Goal: Transaction & Acquisition: Download file/media

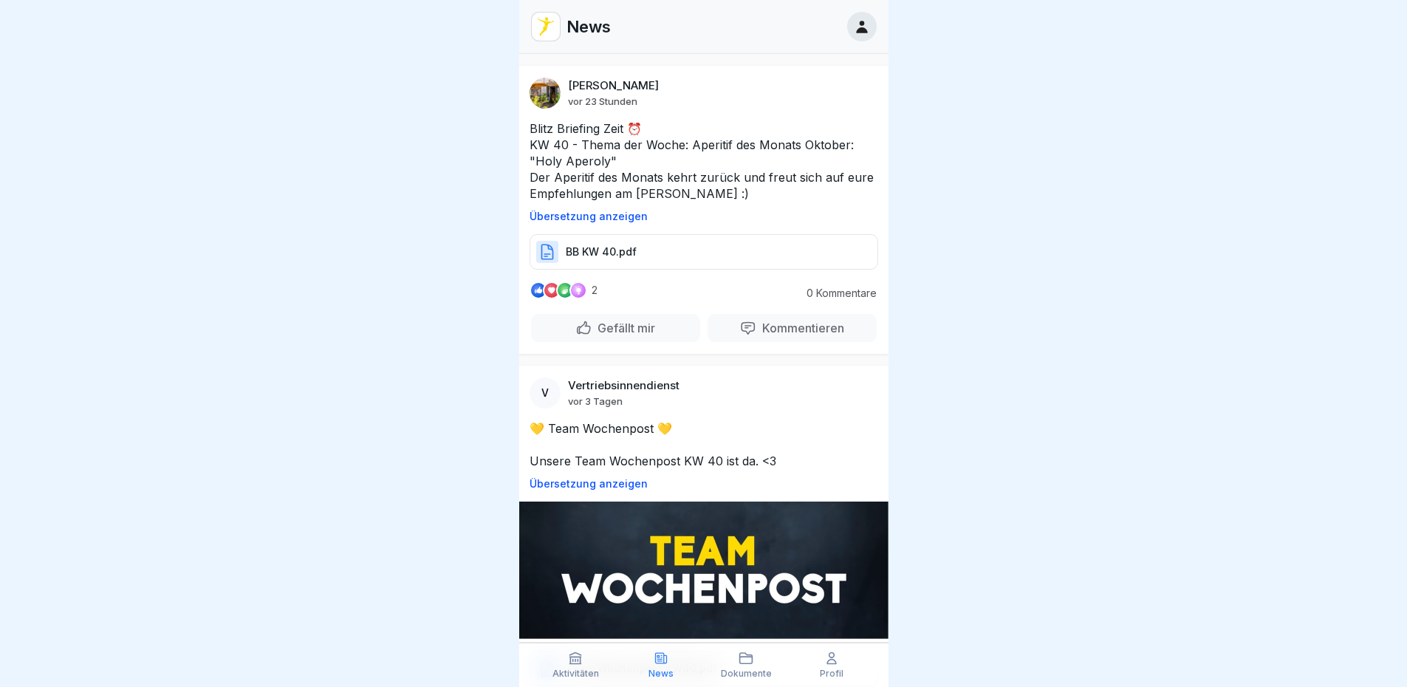
click at [613, 260] on div "BB KW 40.pdf" at bounding box center [703, 251] width 348 height 35
click at [693, 533] on img at bounding box center [703, 569] width 369 height 137
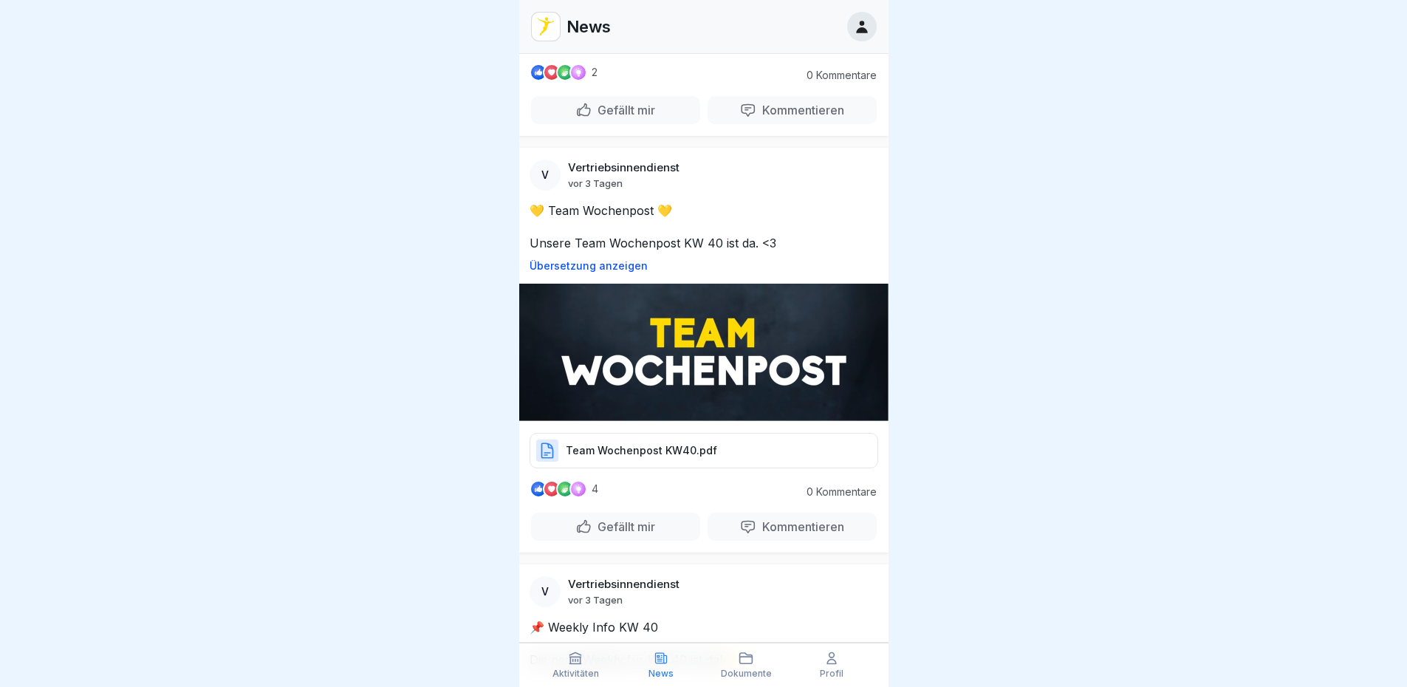
scroll to position [221, 0]
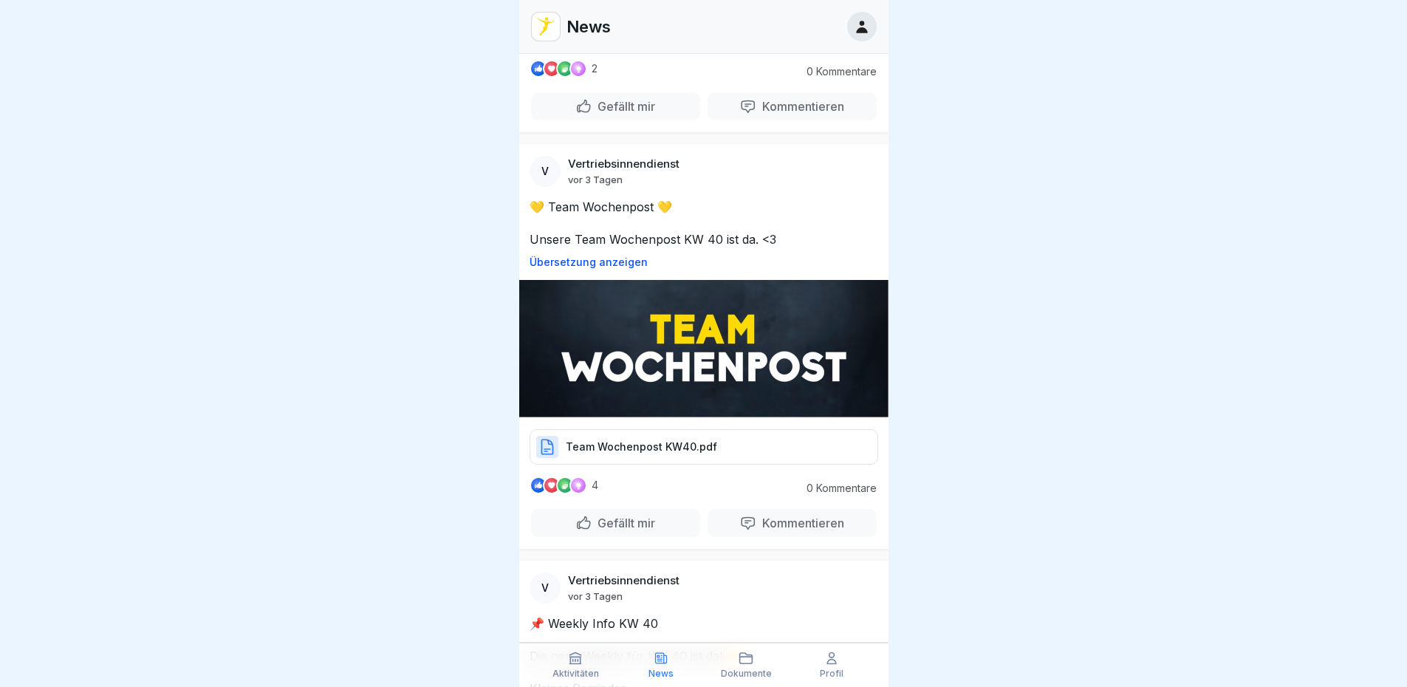
click at [622, 443] on p "Team Wochenpost KW40.pdf" at bounding box center [641, 446] width 151 height 15
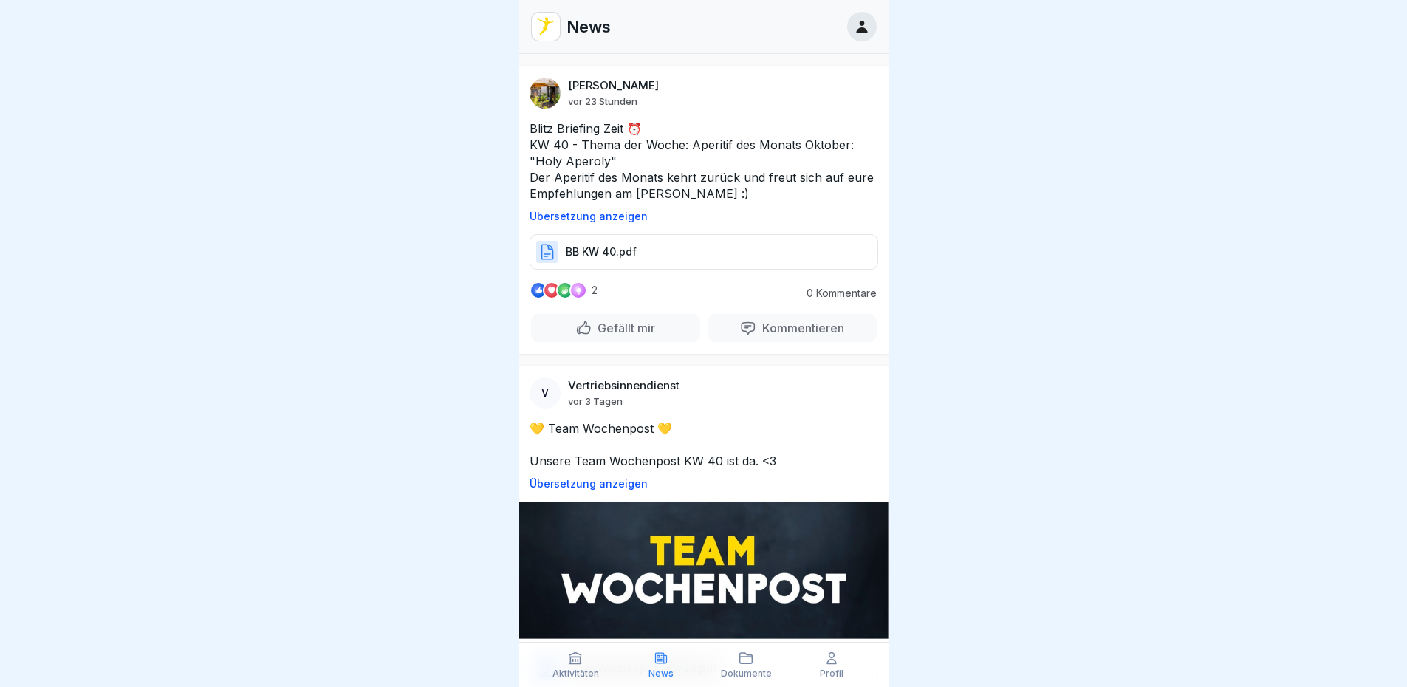
click at [576, 253] on p "BB KW 40.pdf" at bounding box center [601, 251] width 71 height 15
click at [609, 246] on p "BB KW 40.pdf" at bounding box center [601, 251] width 71 height 15
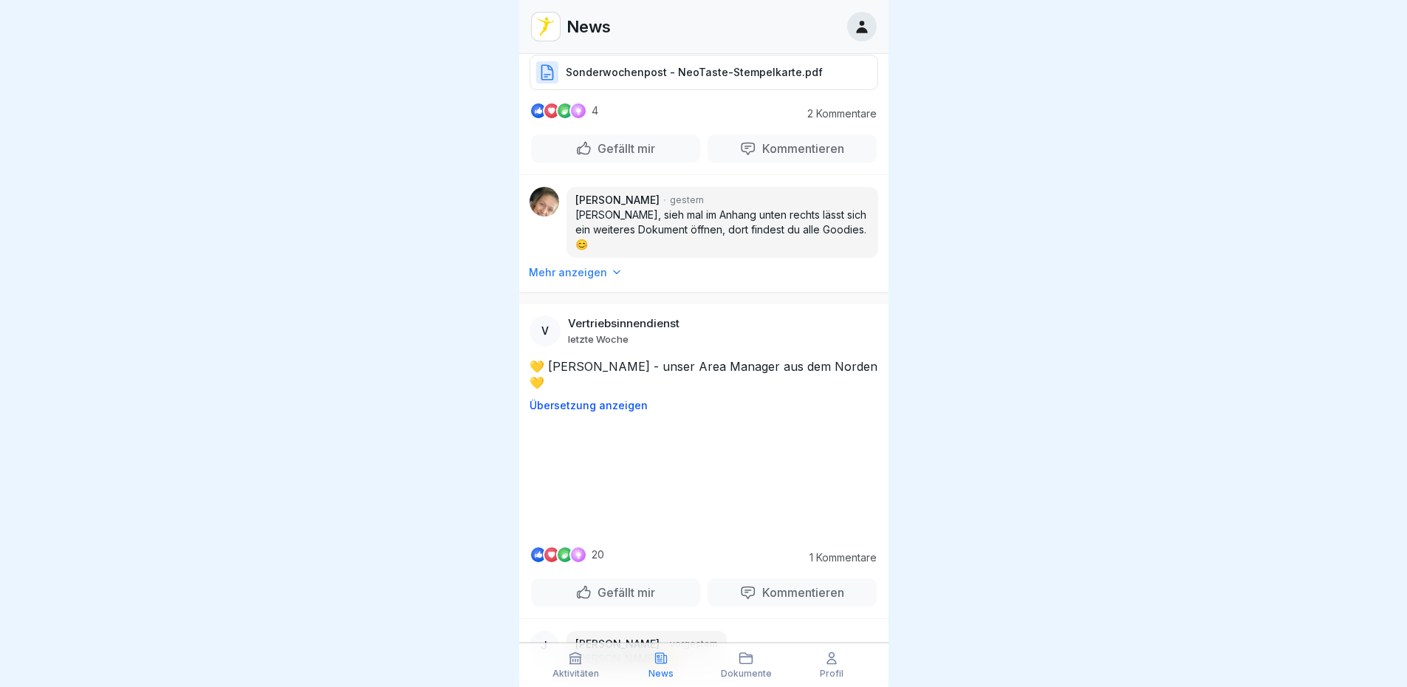
scroll to position [2584, 0]
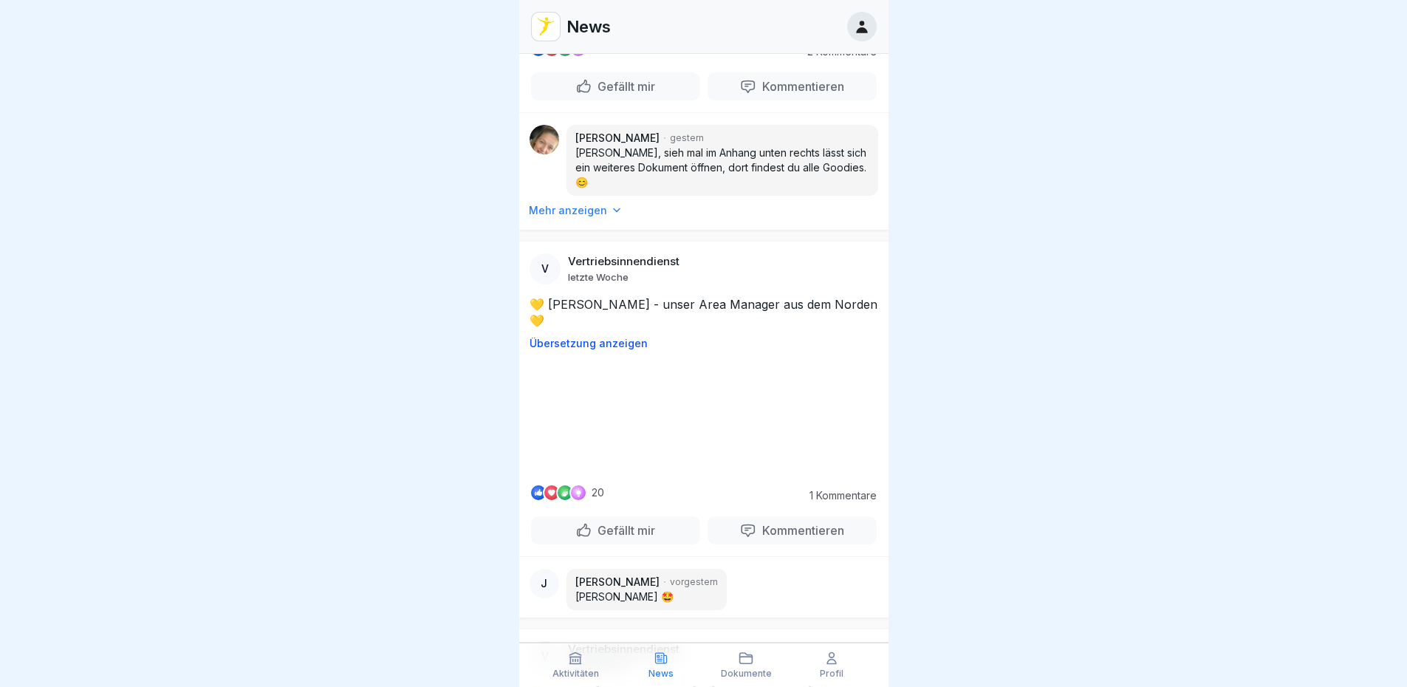
click at [589, 18] on p "Sonderwochenpost - NeoTaste-Stempelkarte.pdf" at bounding box center [694, 10] width 257 height 15
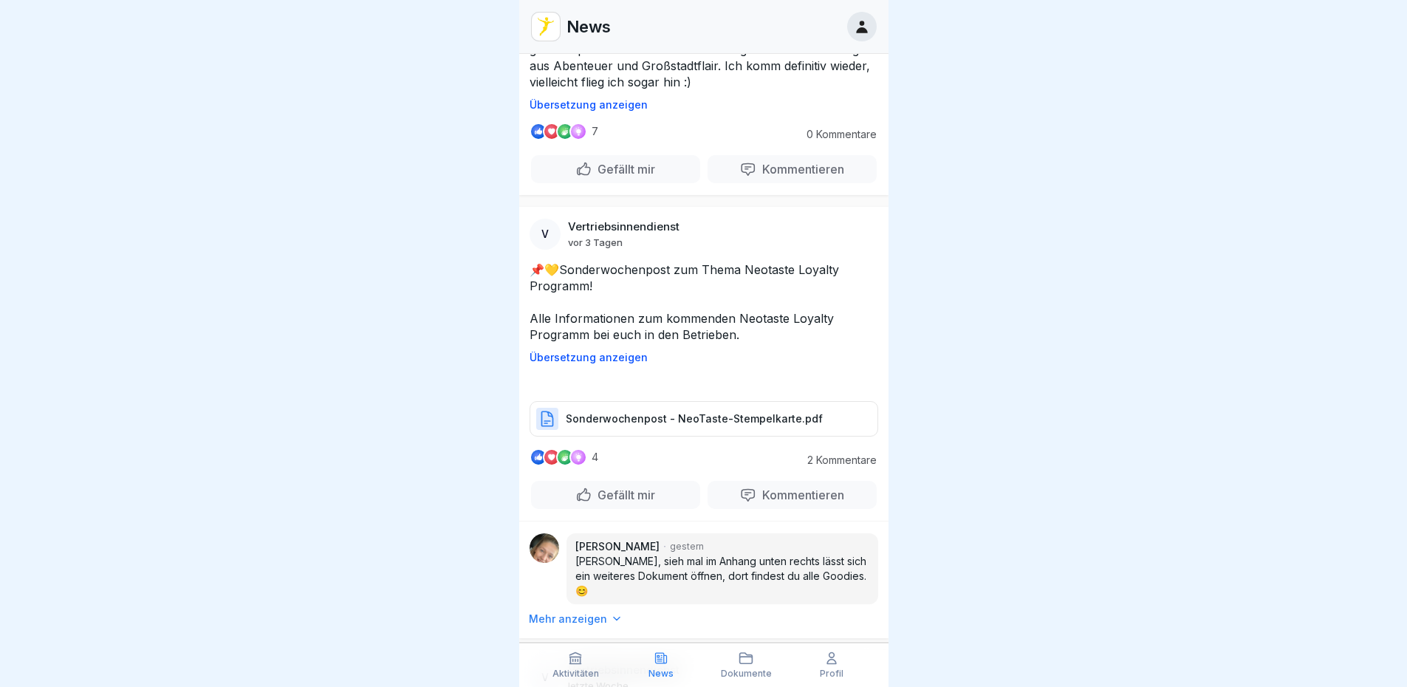
scroll to position [2067, 0]
